Goal: Task Accomplishment & Management: Manage account settings

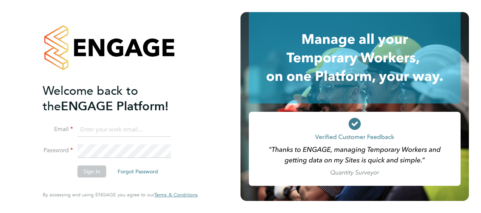
type input "rob.neville@vistry.co.uk"
click at [96, 172] on button "Sign In" at bounding box center [92, 172] width 29 height 12
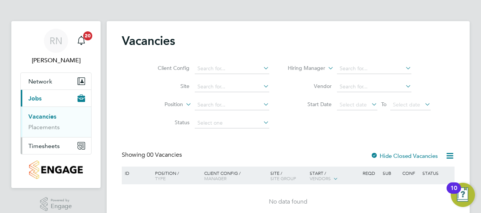
click at [41, 146] on span "Timesheets" at bounding box center [43, 146] width 31 height 7
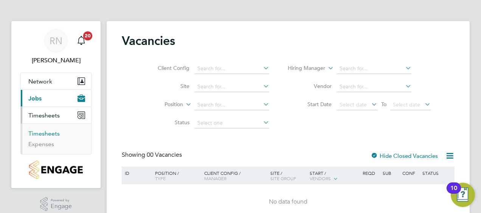
click at [42, 135] on link "Timesheets" at bounding box center [43, 133] width 31 height 7
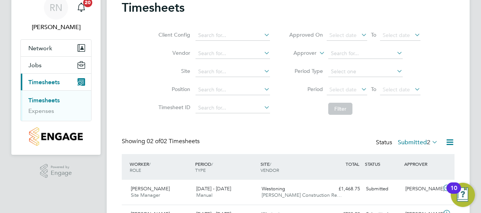
scroll to position [77, 0]
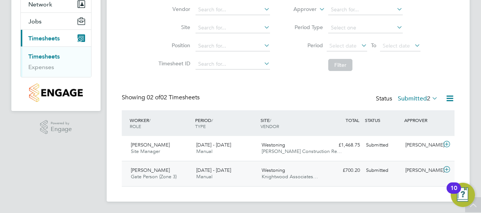
click at [217, 169] on span "[DATE] - [DATE]" at bounding box center [213, 170] width 35 height 6
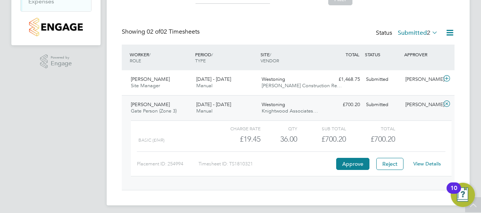
scroll to position [147, 0]
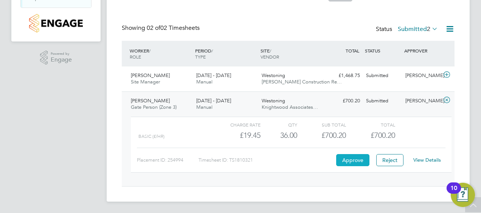
click at [352, 160] on button "Approve" at bounding box center [352, 160] width 33 height 12
click at [185, 74] on div "Keith Franklin Site Manager 25 - 31 Aug 2025" at bounding box center [160, 79] width 65 height 19
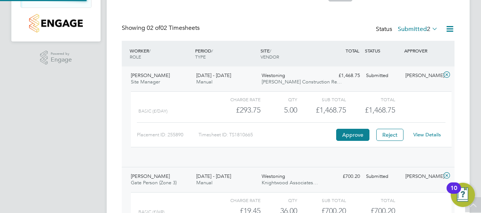
scroll to position [13, 74]
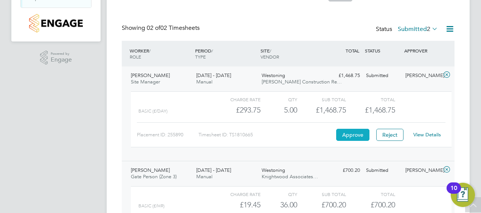
click at [351, 132] on button "Approve" at bounding box center [352, 135] width 33 height 12
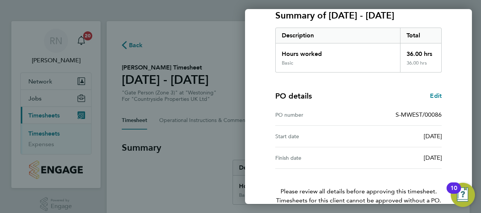
scroll to position [148, 0]
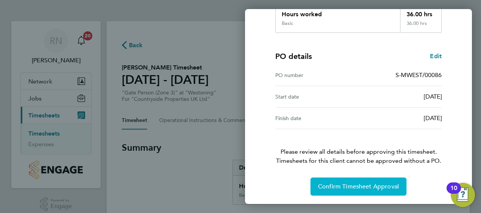
click at [354, 182] on button "Confirm Timesheet Approval" at bounding box center [358, 187] width 96 height 18
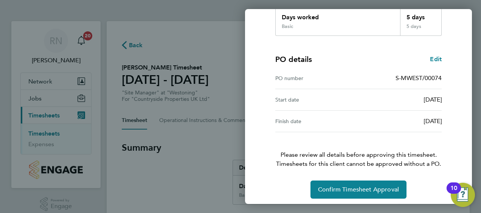
scroll to position [148, 0]
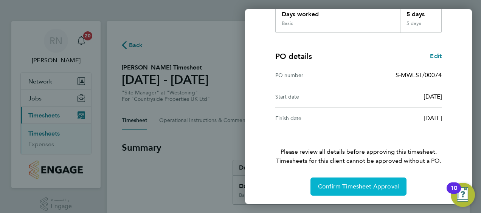
click at [360, 186] on span "Confirm Timesheet Approval" at bounding box center [358, 187] width 81 height 8
